Goal: Download file/media

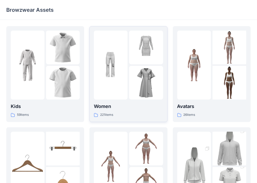
click at [124, 91] on div at bounding box center [111, 65] width 34 height 69
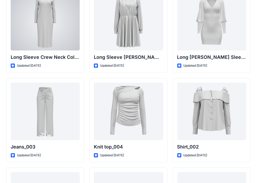
scroll to position [2195, 0]
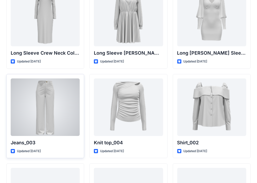
click at [43, 100] on div at bounding box center [45, 108] width 69 height 58
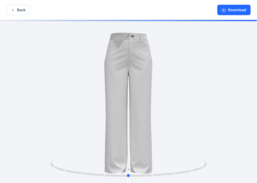
click at [205, 165] on icon at bounding box center [129, 169] width 158 height 20
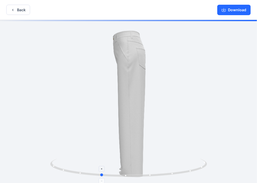
drag, startPoint x: 152, startPoint y: 176, endPoint x: 124, endPoint y: 176, distance: 27.8
click at [124, 176] on icon at bounding box center [129, 169] width 158 height 20
click at [237, 12] on button "Download" at bounding box center [235, 10] width 34 height 10
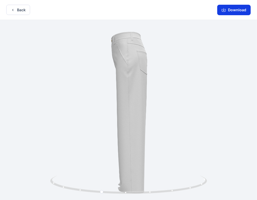
click at [238, 11] on button "Download" at bounding box center [235, 10] width 34 height 10
drag, startPoint x: 105, startPoint y: 14, endPoint x: 114, endPoint y: 3, distance: 14.4
click at [110, 6] on div "Back Download" at bounding box center [128, 10] width 257 height 20
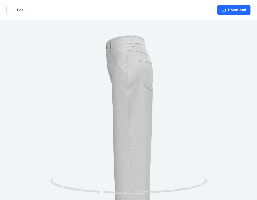
drag, startPoint x: 128, startPoint y: 50, endPoint x: 123, endPoint y: 123, distance: 73.5
click at [123, 123] on img at bounding box center [128, 138] width 236 height 236
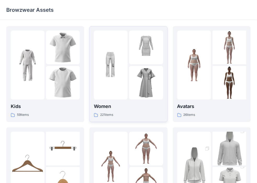
click at [112, 75] on img at bounding box center [111, 65] width 34 height 34
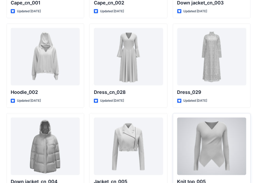
scroll to position [3426, 0]
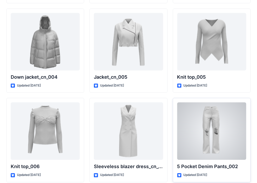
click at [208, 113] on div at bounding box center [212, 132] width 69 height 58
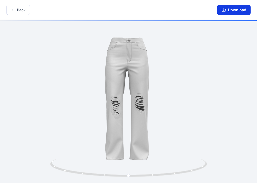
click at [235, 11] on button "Download" at bounding box center [235, 10] width 34 height 10
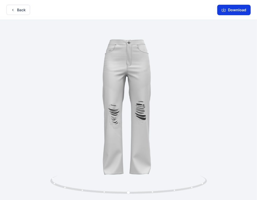
click at [235, 10] on button "Download" at bounding box center [235, 10] width 34 height 10
